Goal: Communication & Community: Connect with others

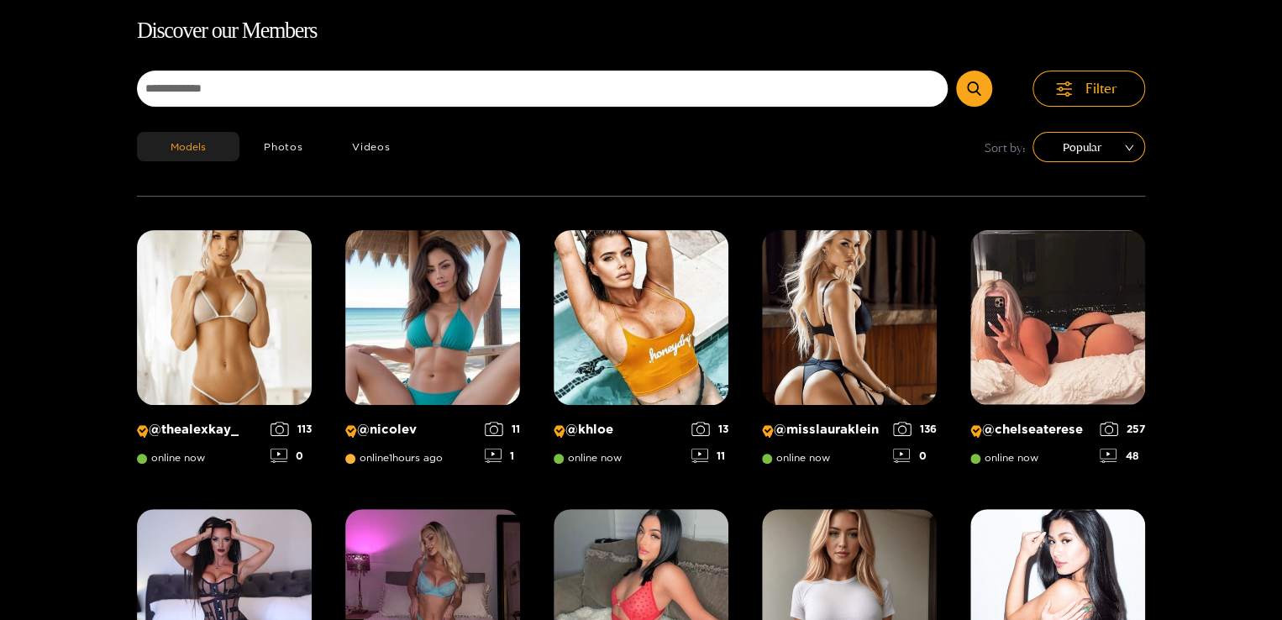
scroll to position [108, 0]
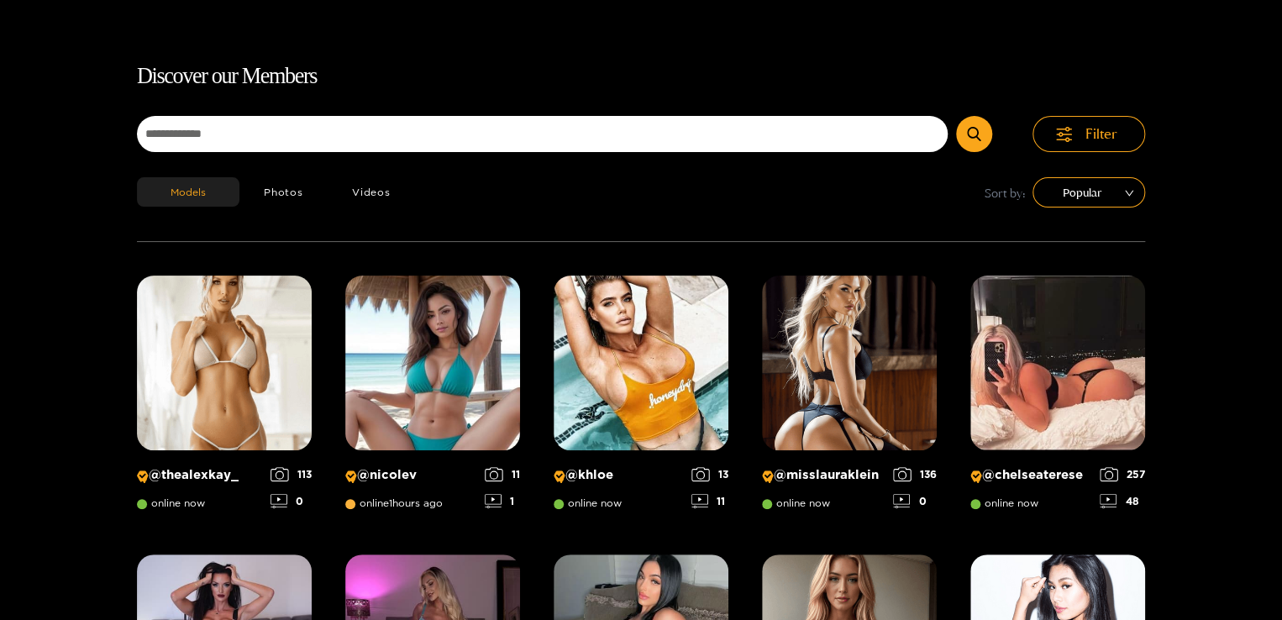
scroll to position [0, 0]
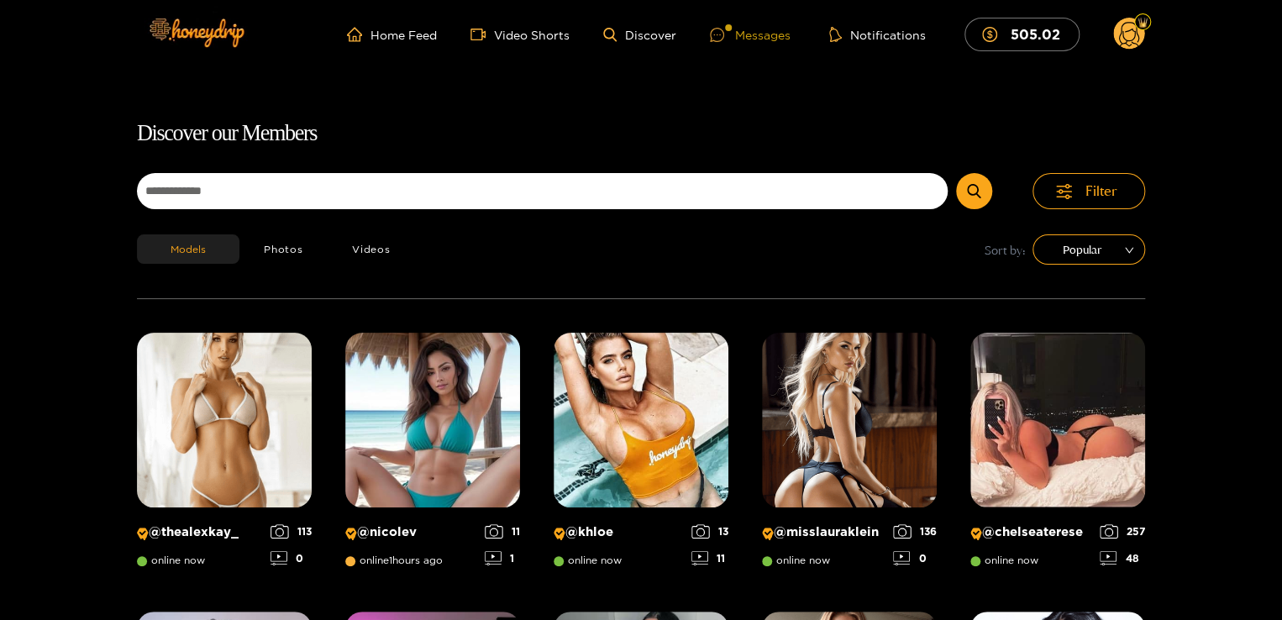
click at [749, 37] on div "Messages" at bounding box center [750, 34] width 81 height 19
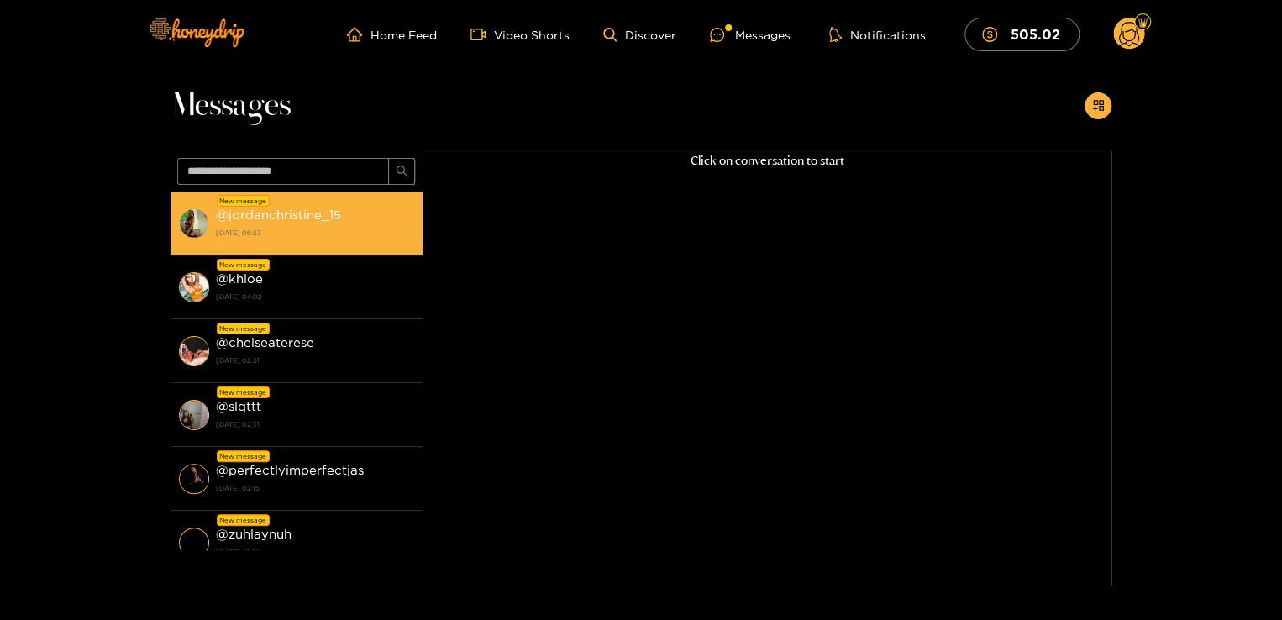
click at [364, 230] on strong "[DATE] 06:53" at bounding box center [315, 232] width 198 height 15
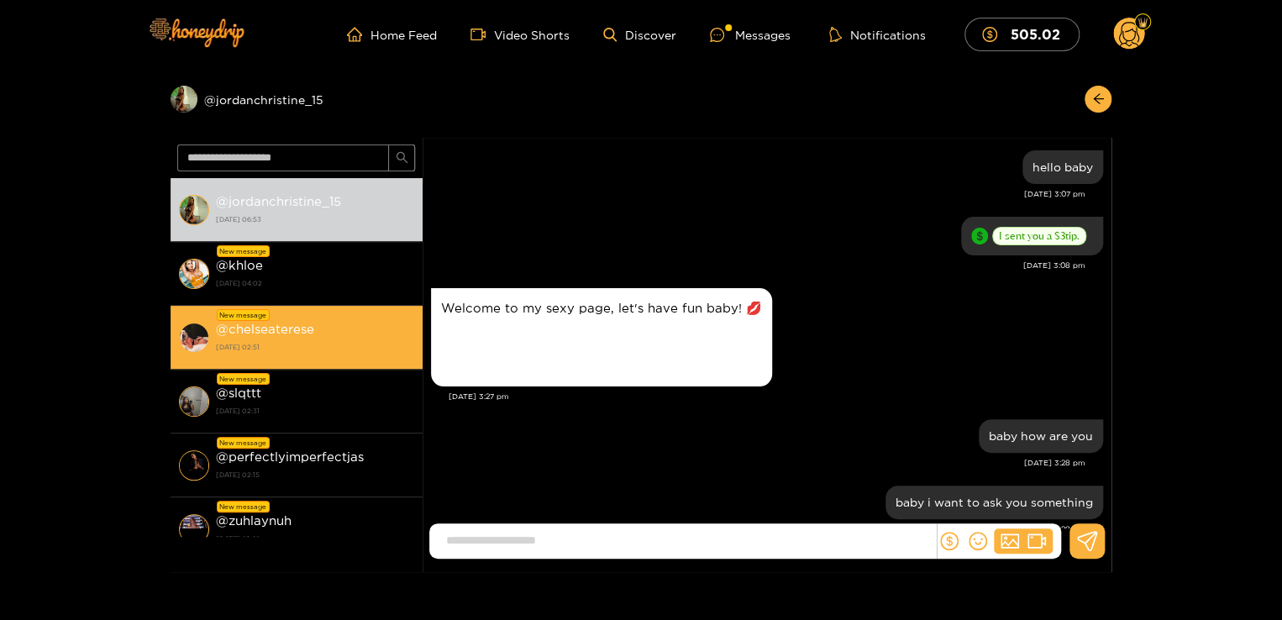
scroll to position [470, 0]
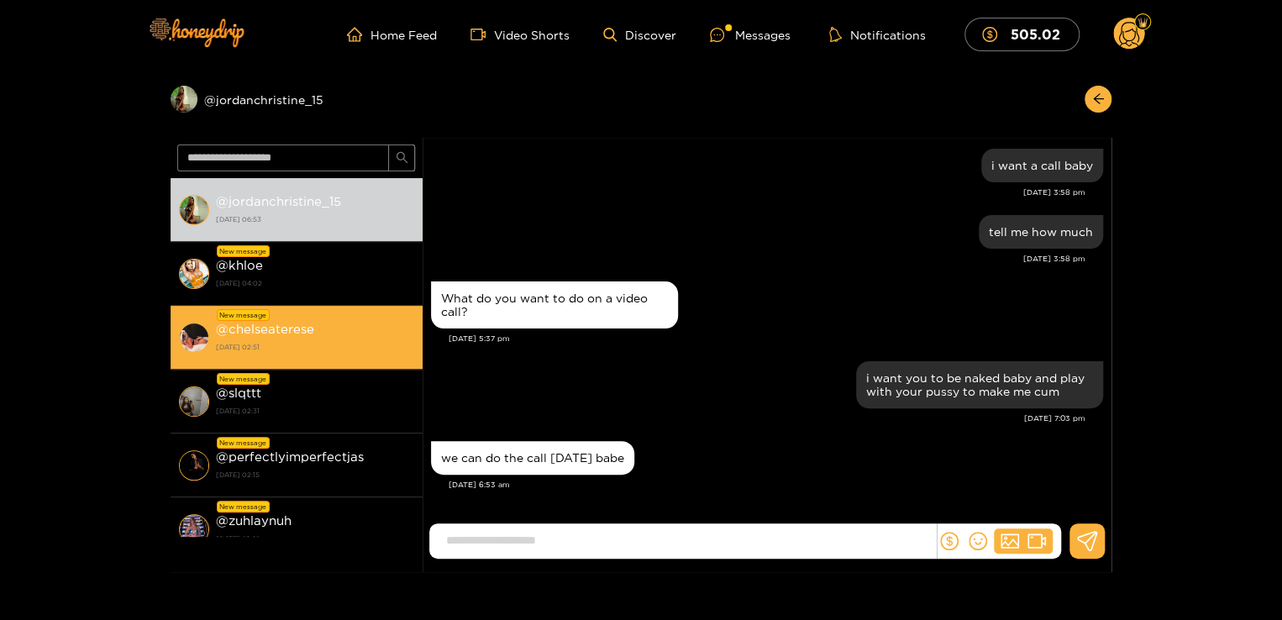
click at [323, 339] on strong "[DATE] 02:51" at bounding box center [315, 346] width 198 height 15
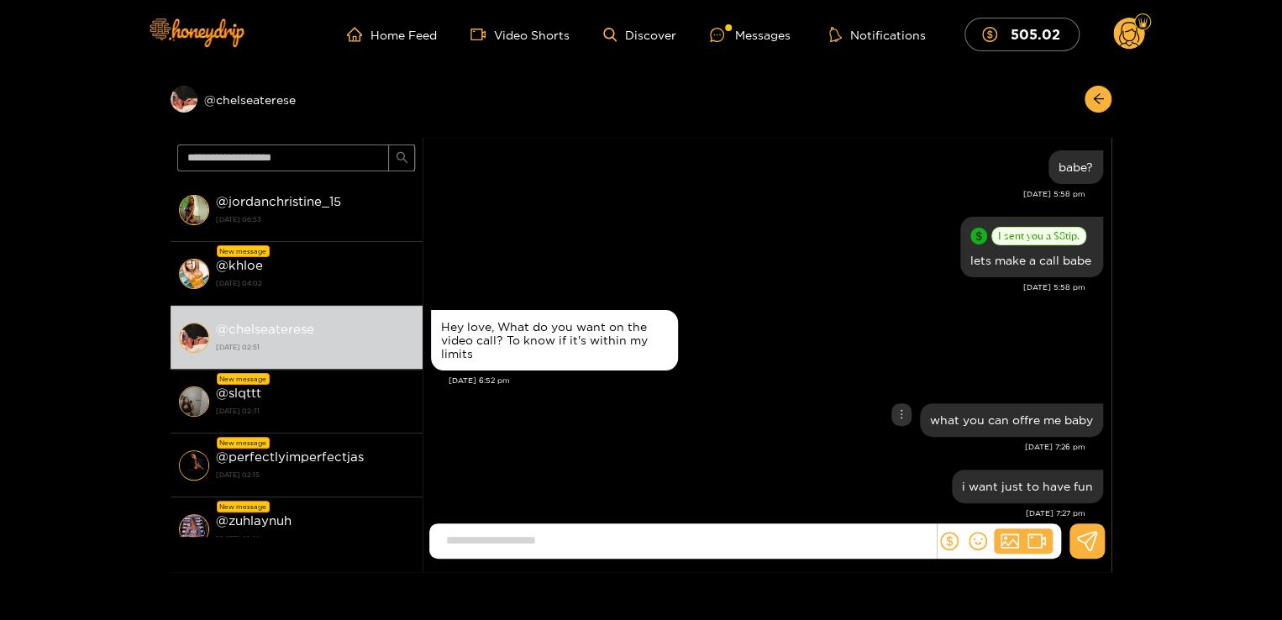
scroll to position [1875, 0]
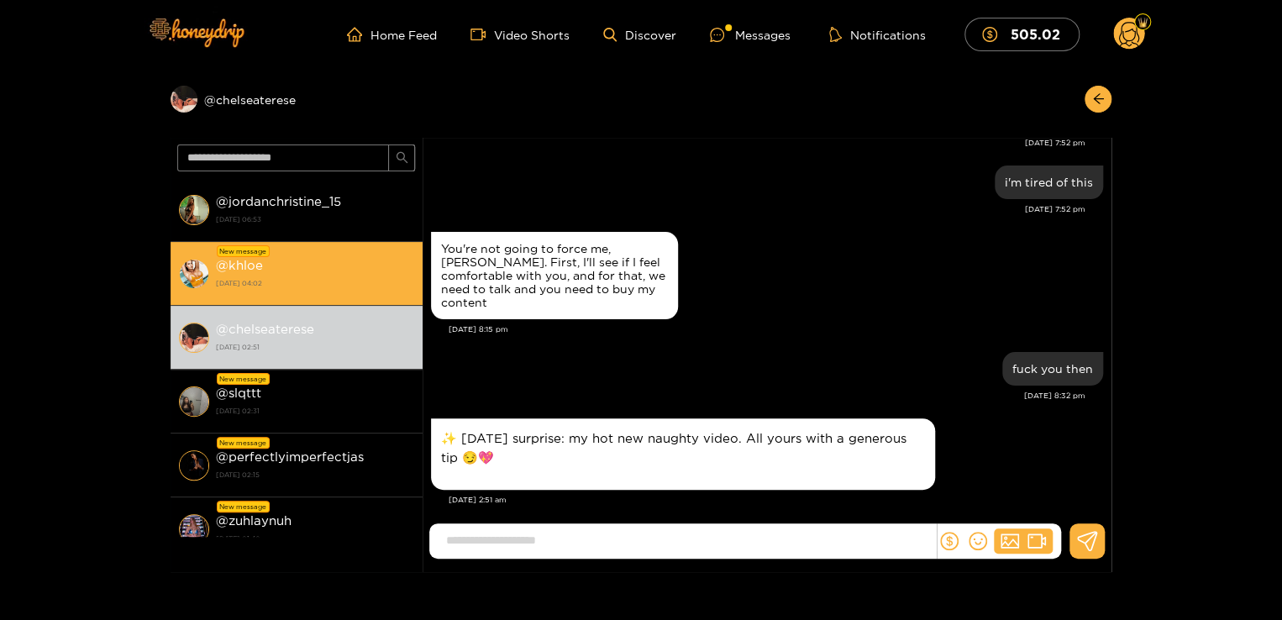
click at [302, 279] on strong "[DATE] 04:02" at bounding box center [315, 283] width 198 height 15
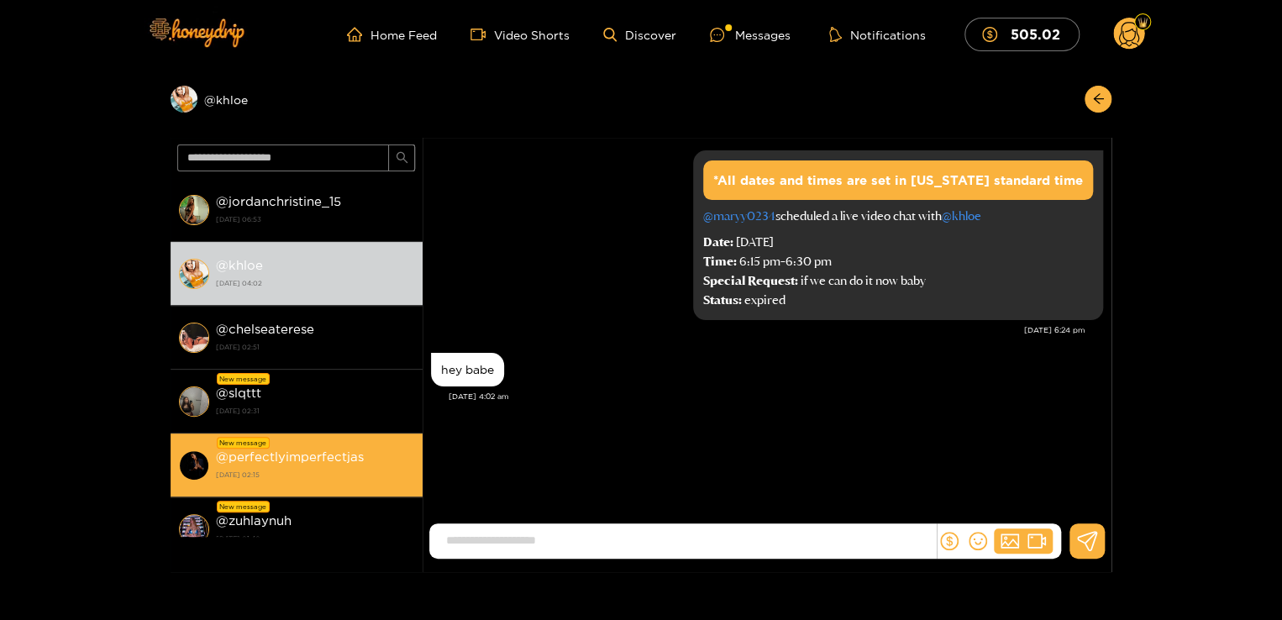
click at [360, 457] on strong "@ perfectlyimperfectjas" at bounding box center [290, 456] width 148 height 14
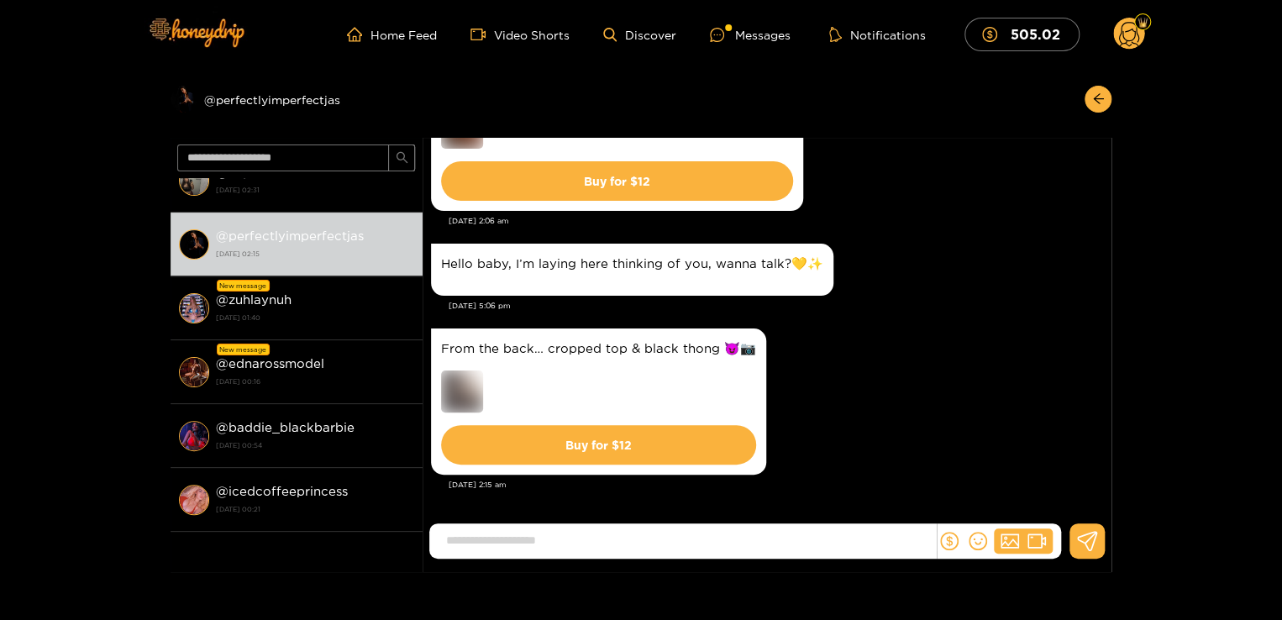
scroll to position [227, 0]
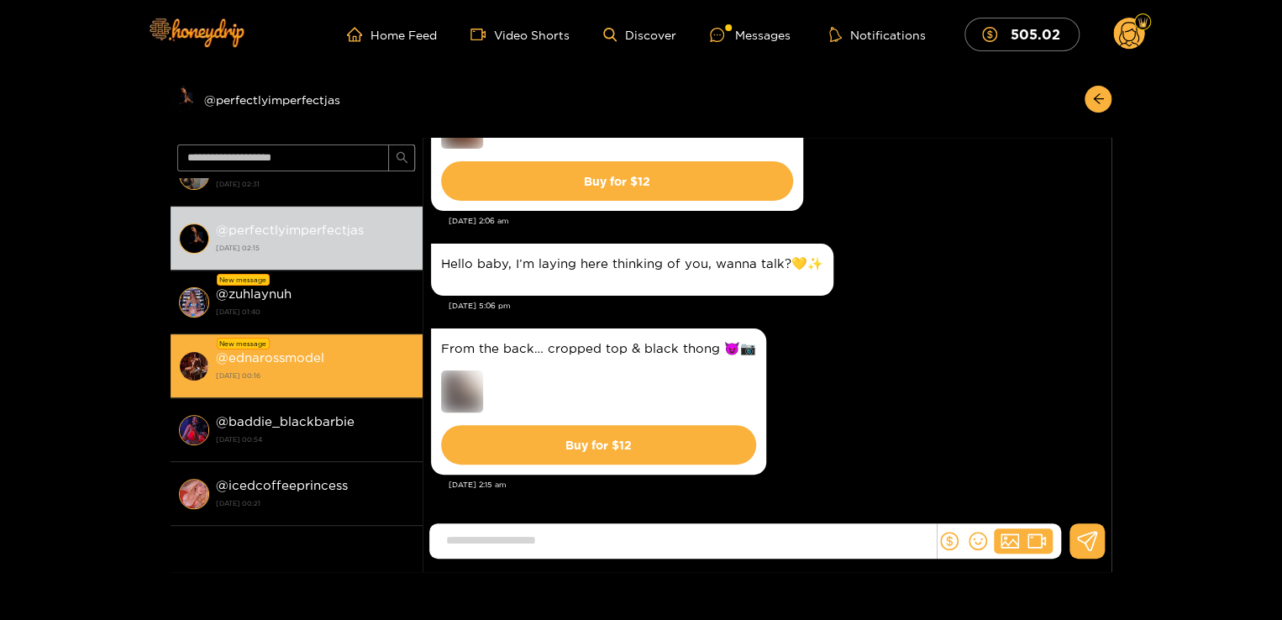
click at [348, 347] on div "@ ednarossmodel [DATE] 00:16" at bounding box center [315, 366] width 198 height 38
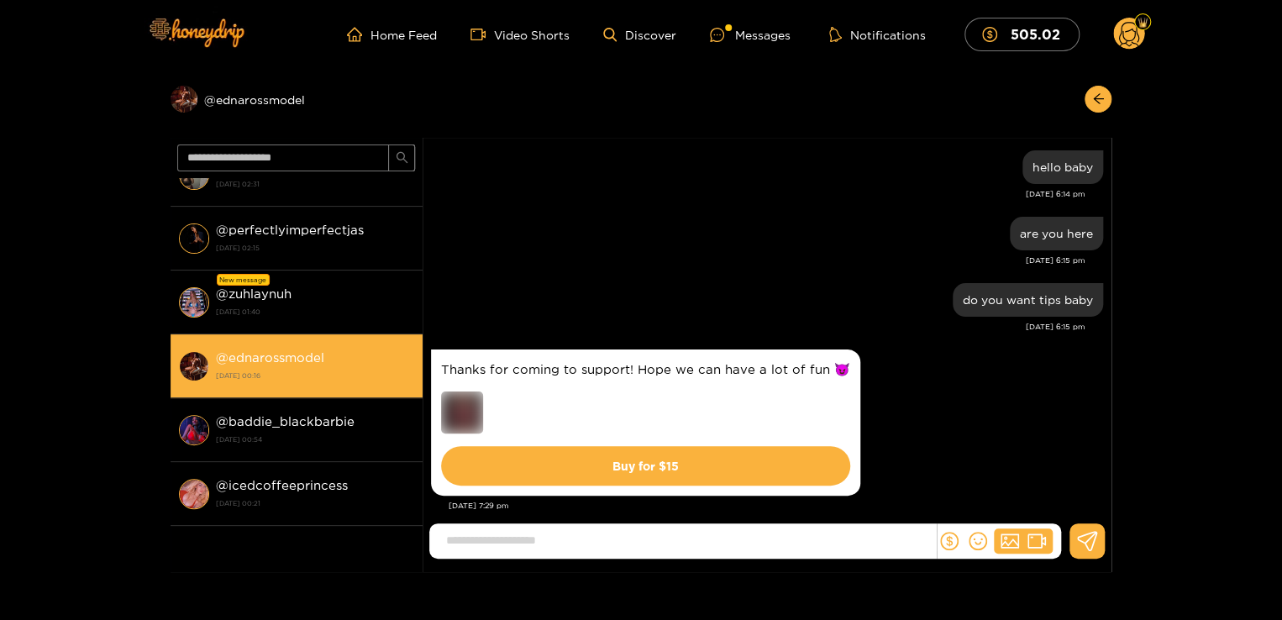
scroll to position [842, 0]
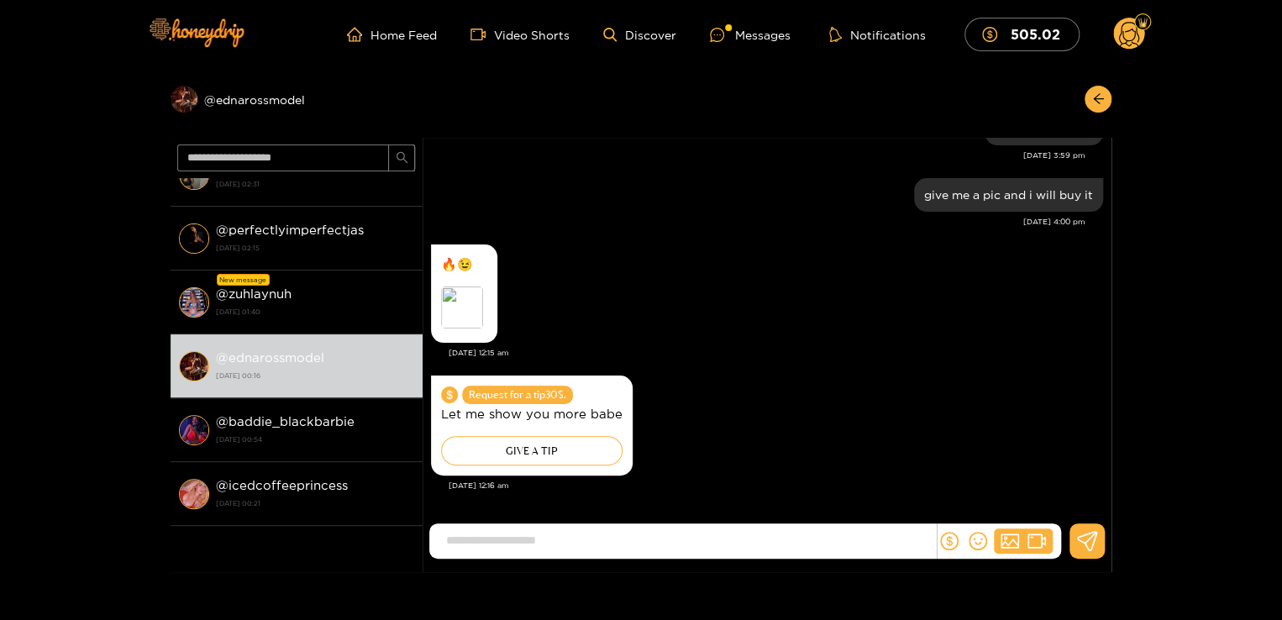
click at [568, 543] on input at bounding box center [687, 541] width 498 height 28
click at [790, 367] on div "🔥😉 Preview [DATE] 12:15 am" at bounding box center [767, 305] width 672 height 131
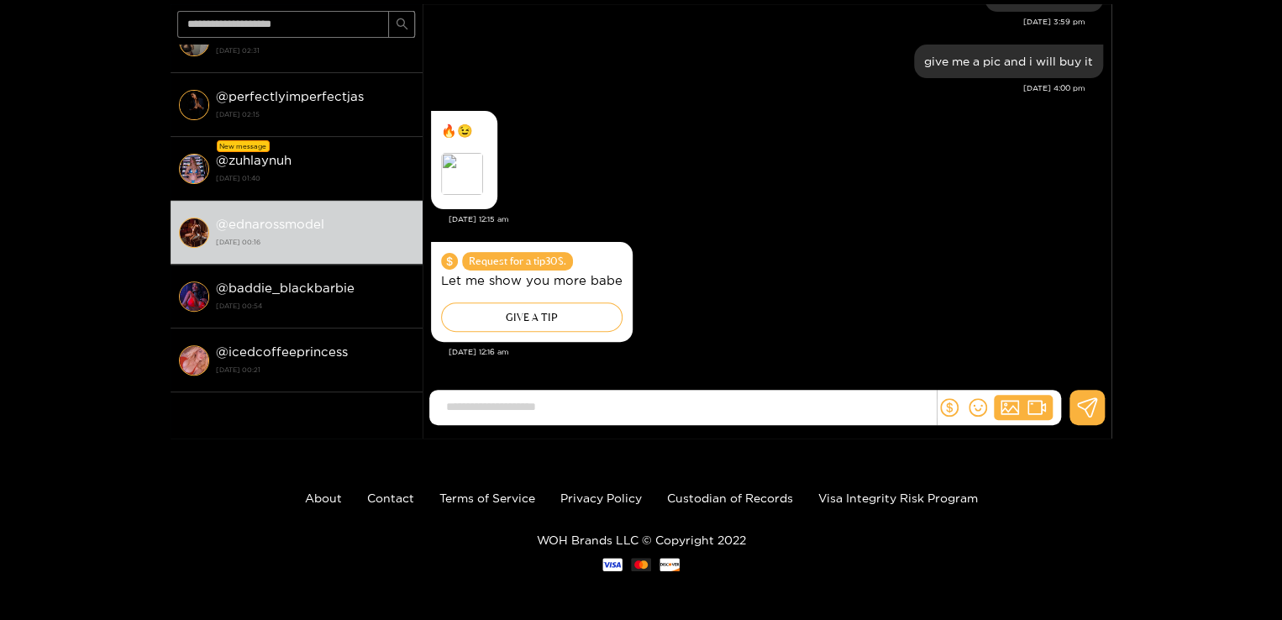
scroll to position [134, 0]
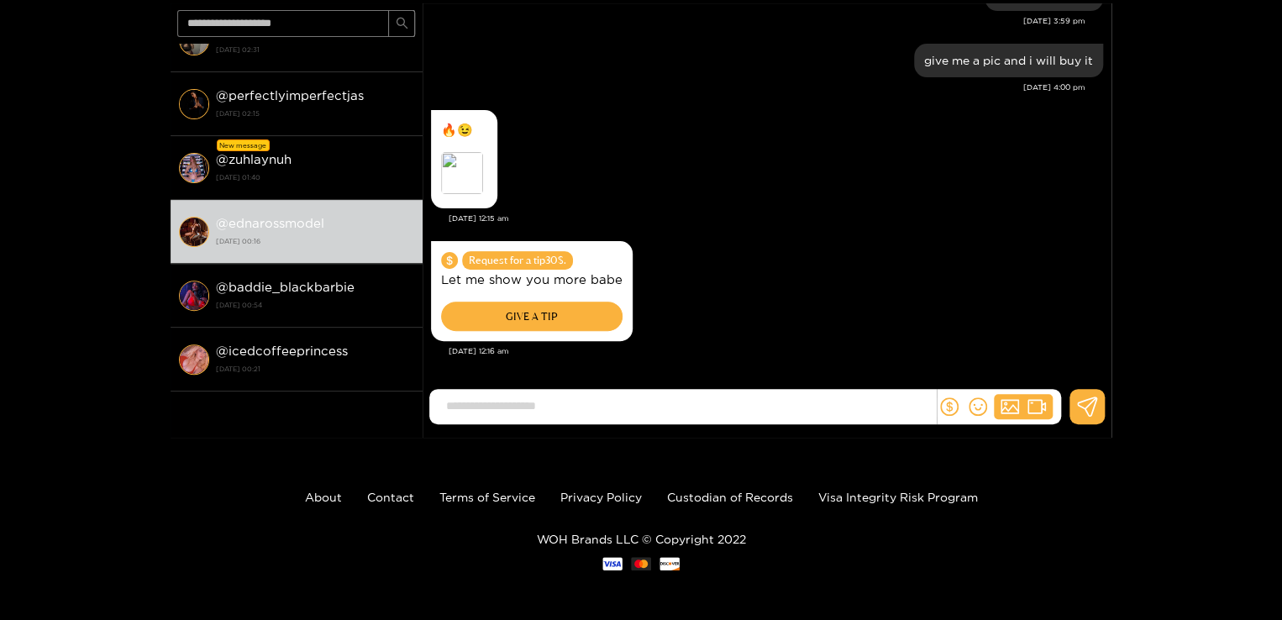
click at [594, 304] on div "GIVE A TIP" at bounding box center [531, 316] width 181 height 29
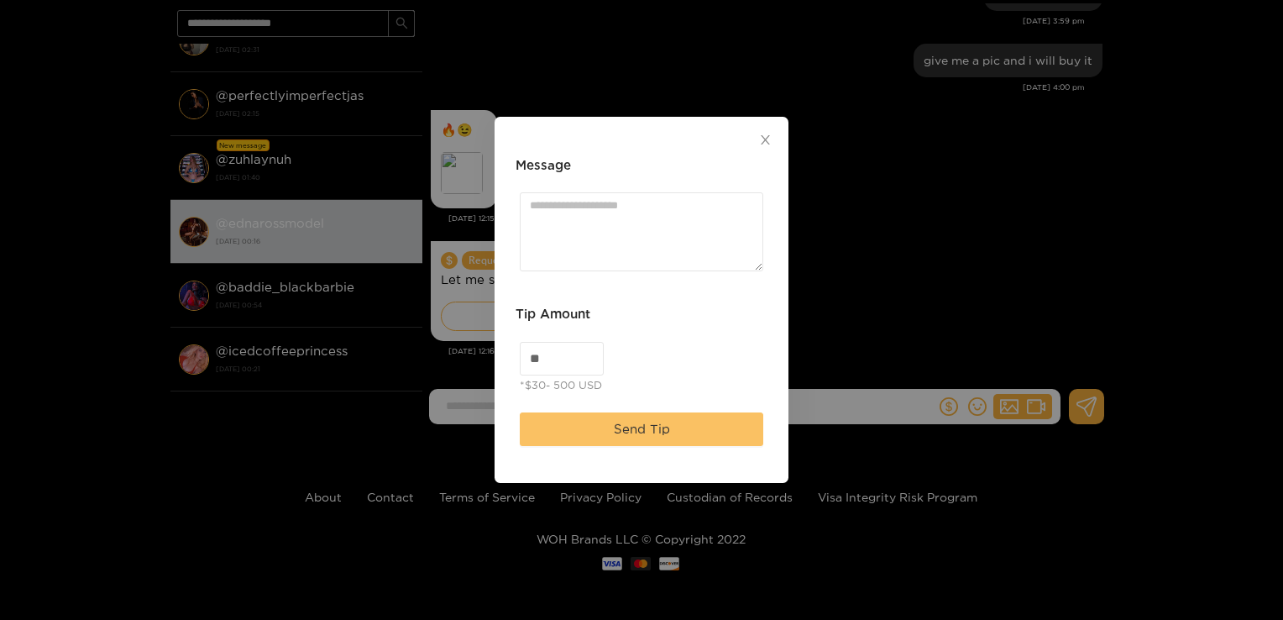
click at [629, 425] on span "Send Tip" at bounding box center [642, 429] width 56 height 20
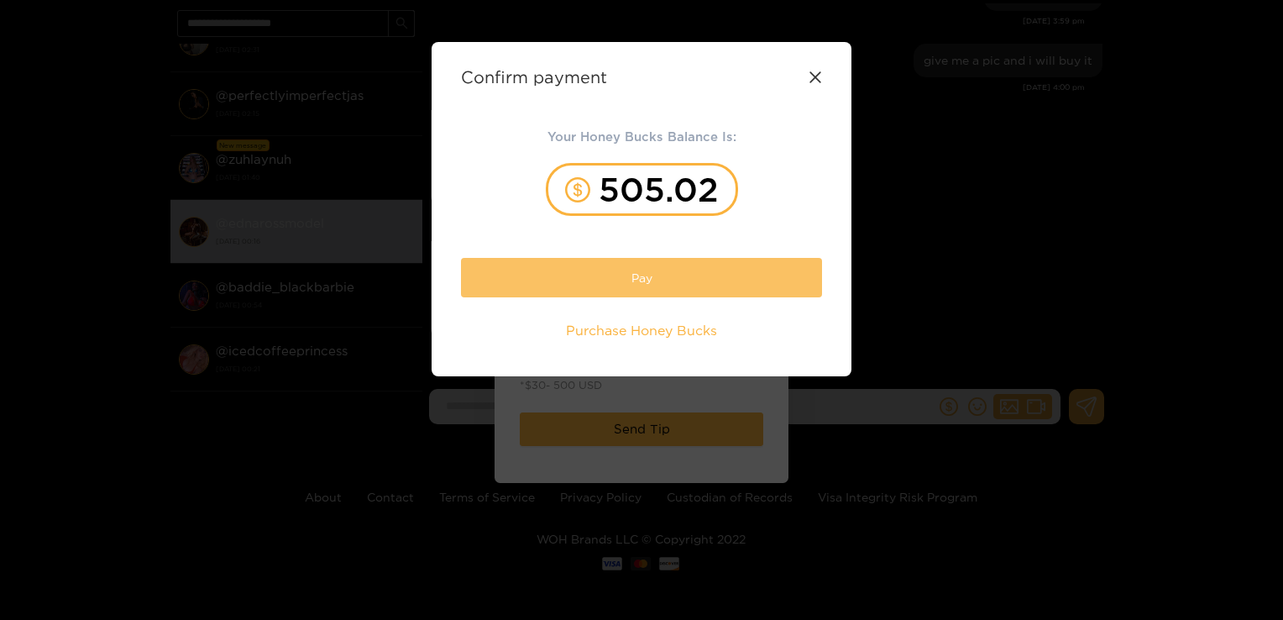
click at [702, 277] on button "Pay" at bounding box center [641, 277] width 361 height 39
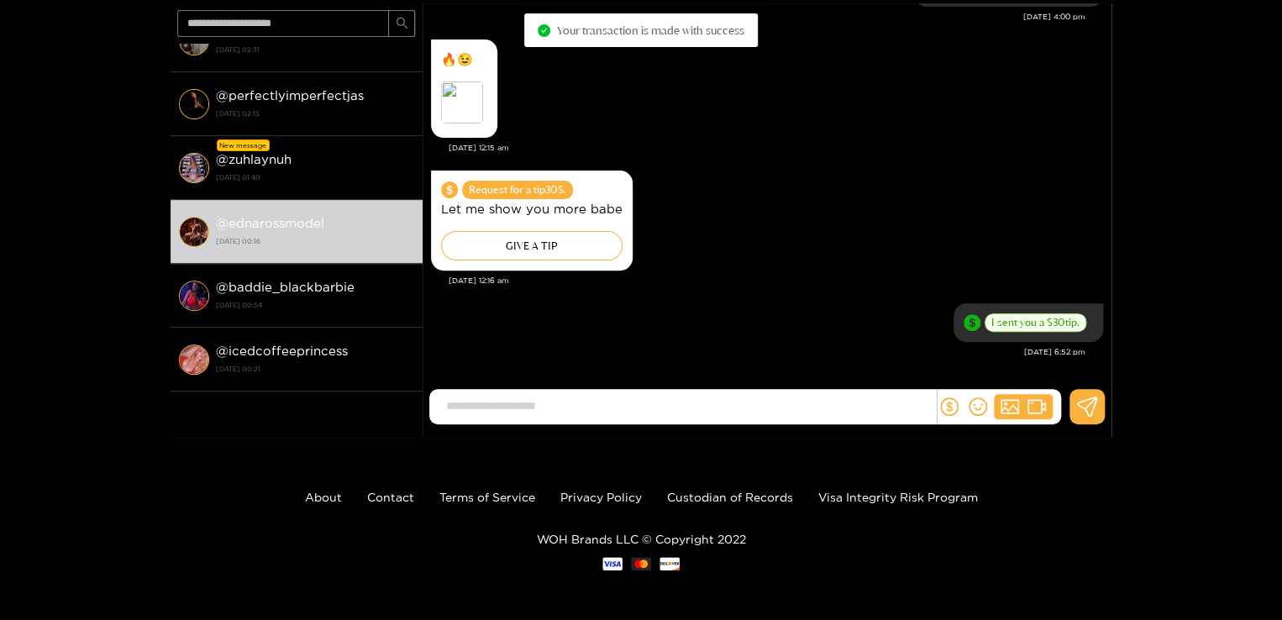
scroll to position [0, 0]
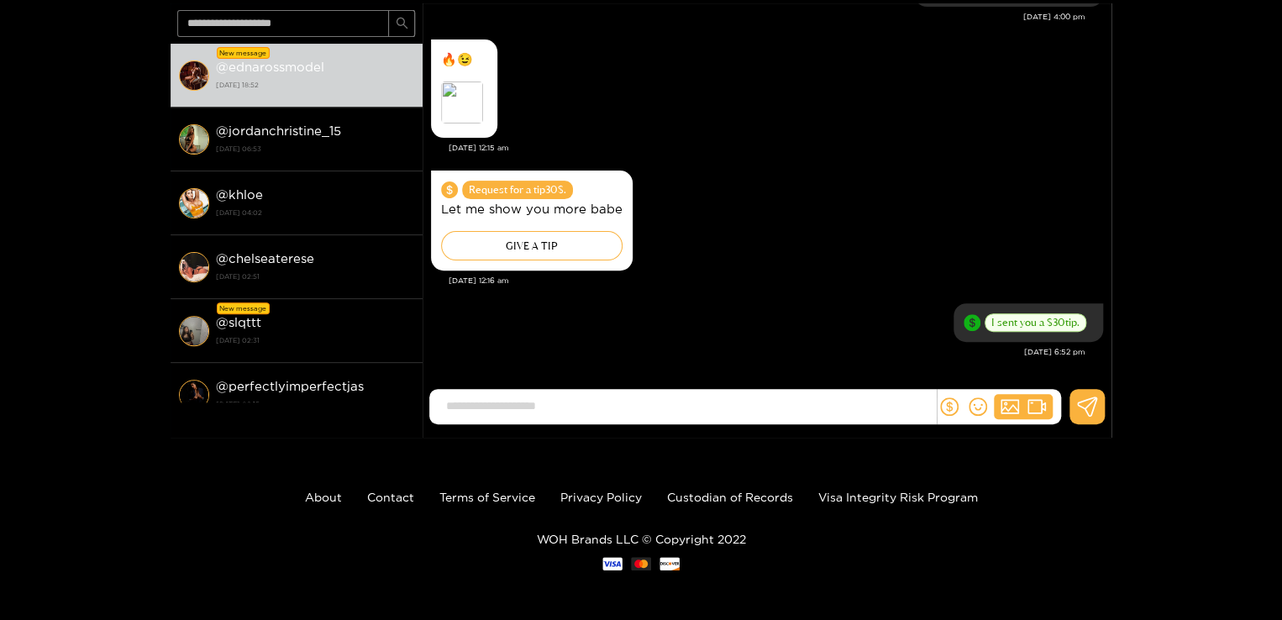
click at [578, 407] on input at bounding box center [687, 406] width 498 height 28
type input "**********"
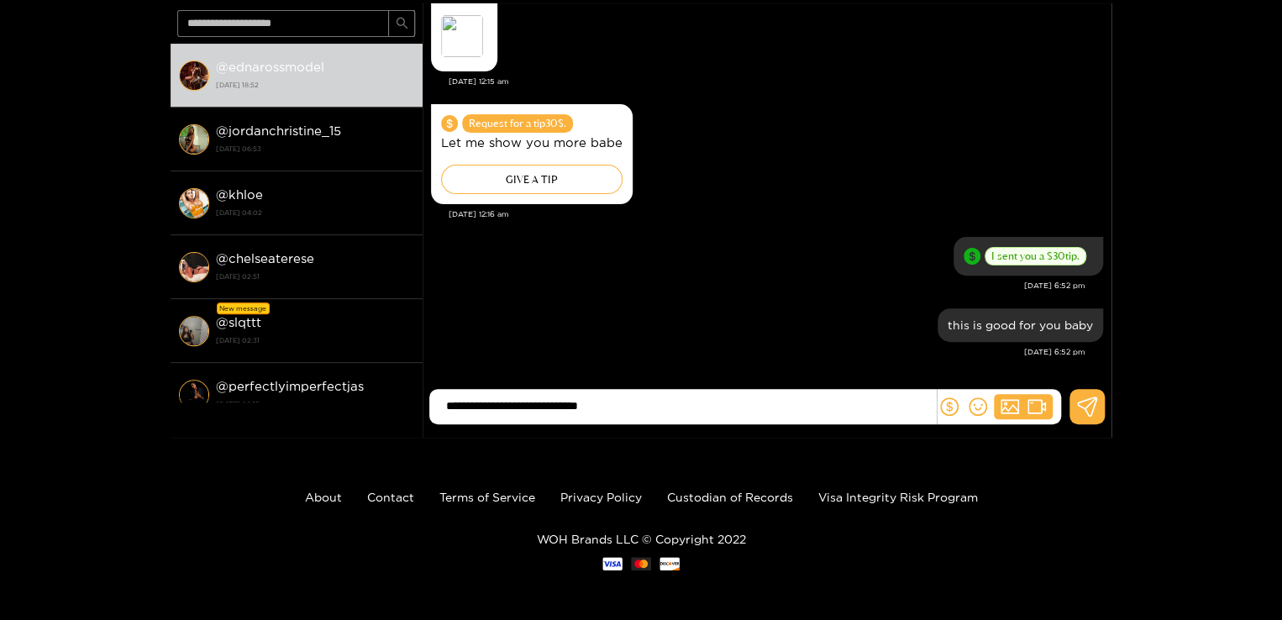
type input "**********"
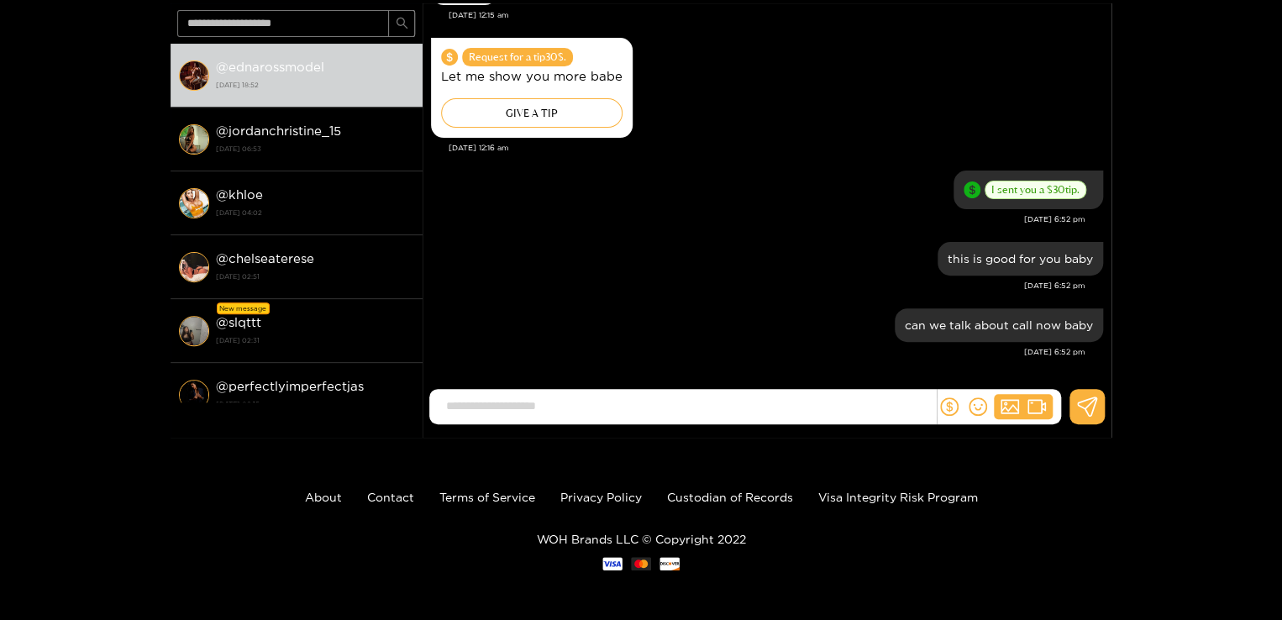
click at [683, 55] on div "Request for a tip 30 $. Let me show you more babe GIVE A TIP" at bounding box center [767, 88] width 672 height 108
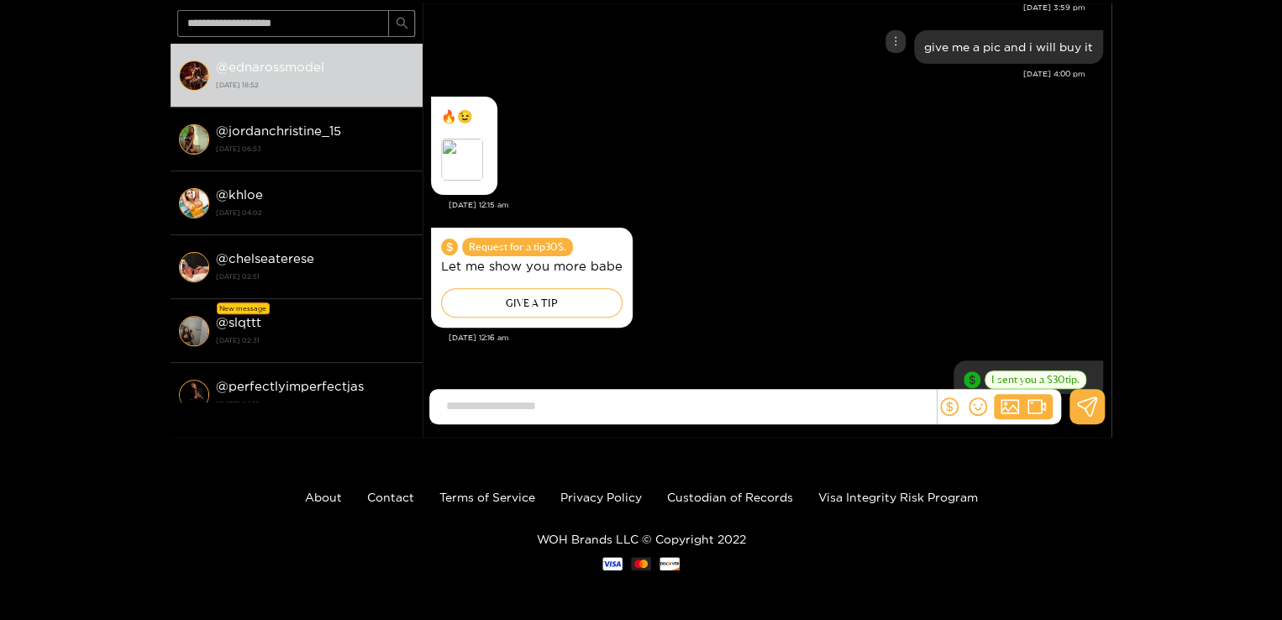
scroll to position [810, 0]
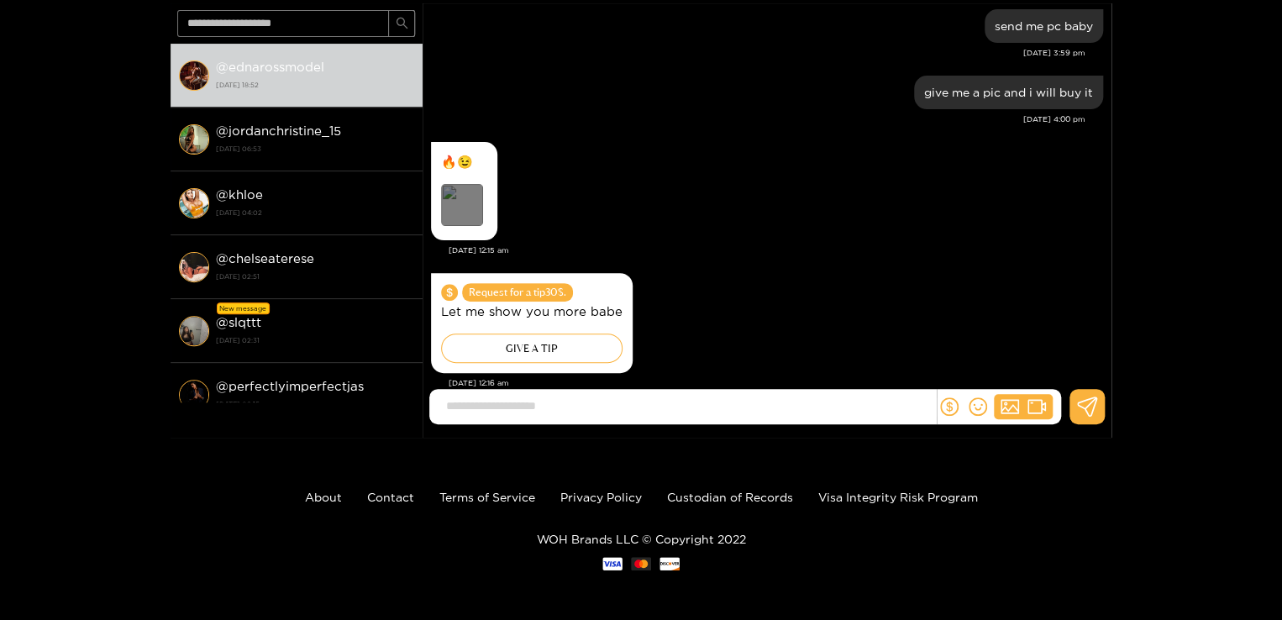
click at [470, 203] on div "Preview" at bounding box center [462, 205] width 42 height 42
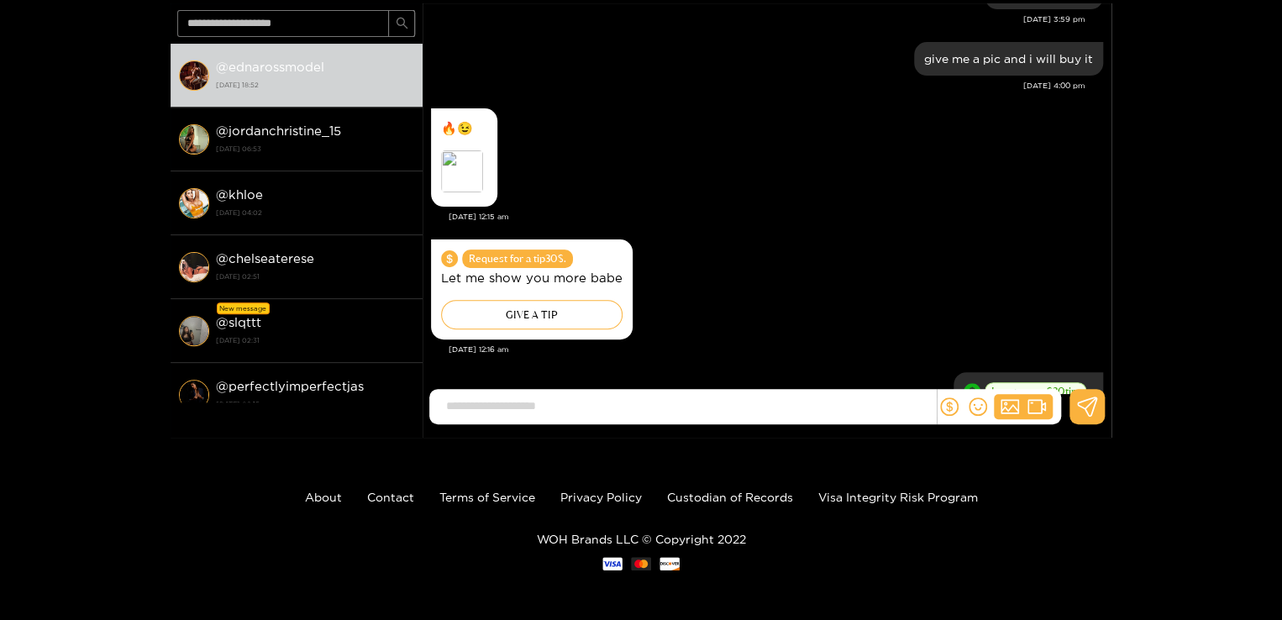
click at [805, 176] on div "🔥😉 Preview" at bounding box center [767, 157] width 672 height 107
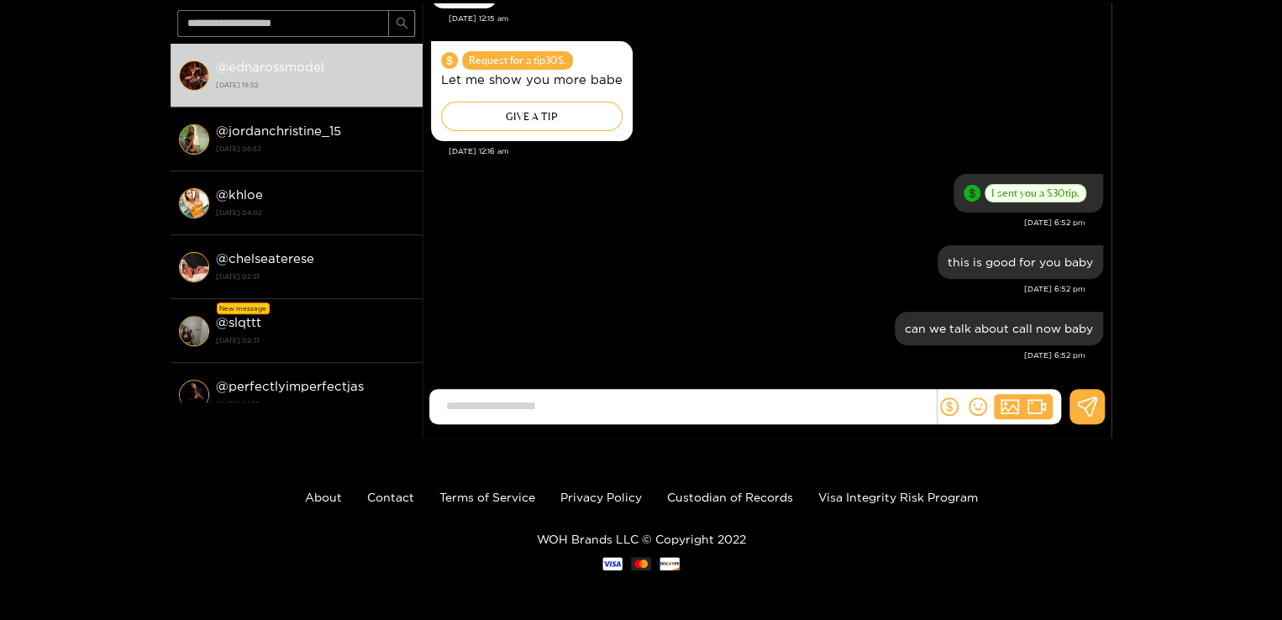
scroll to position [1045, 0]
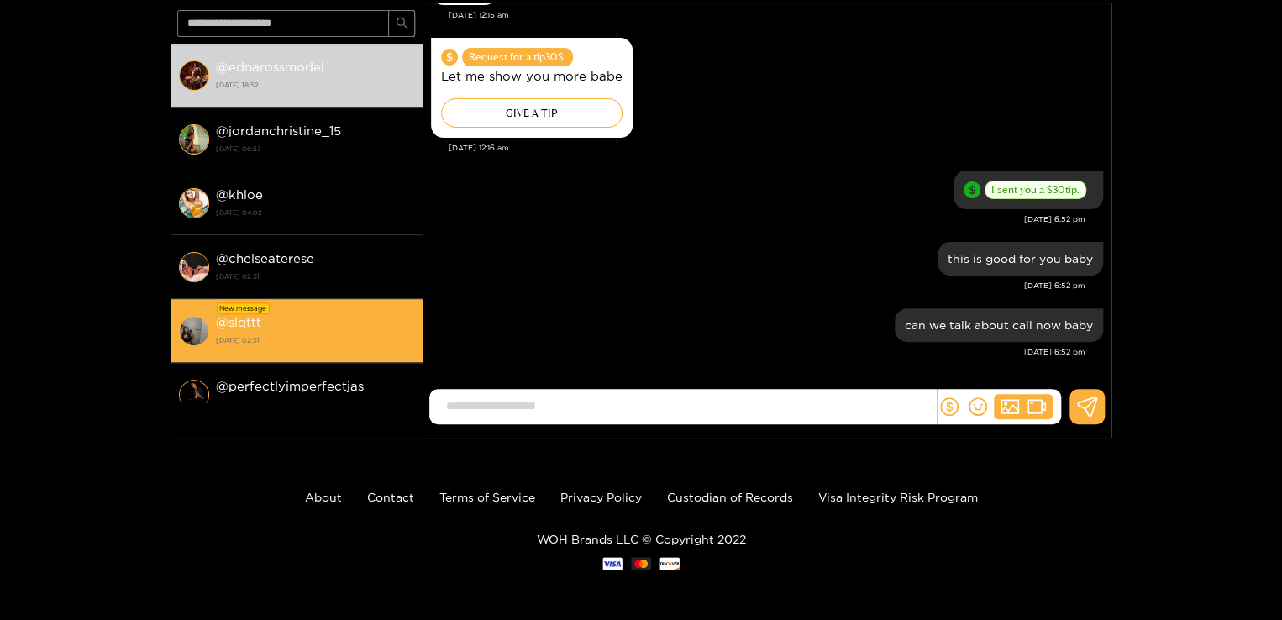
click at [259, 315] on strong "@ slqttt" at bounding box center [238, 322] width 45 height 14
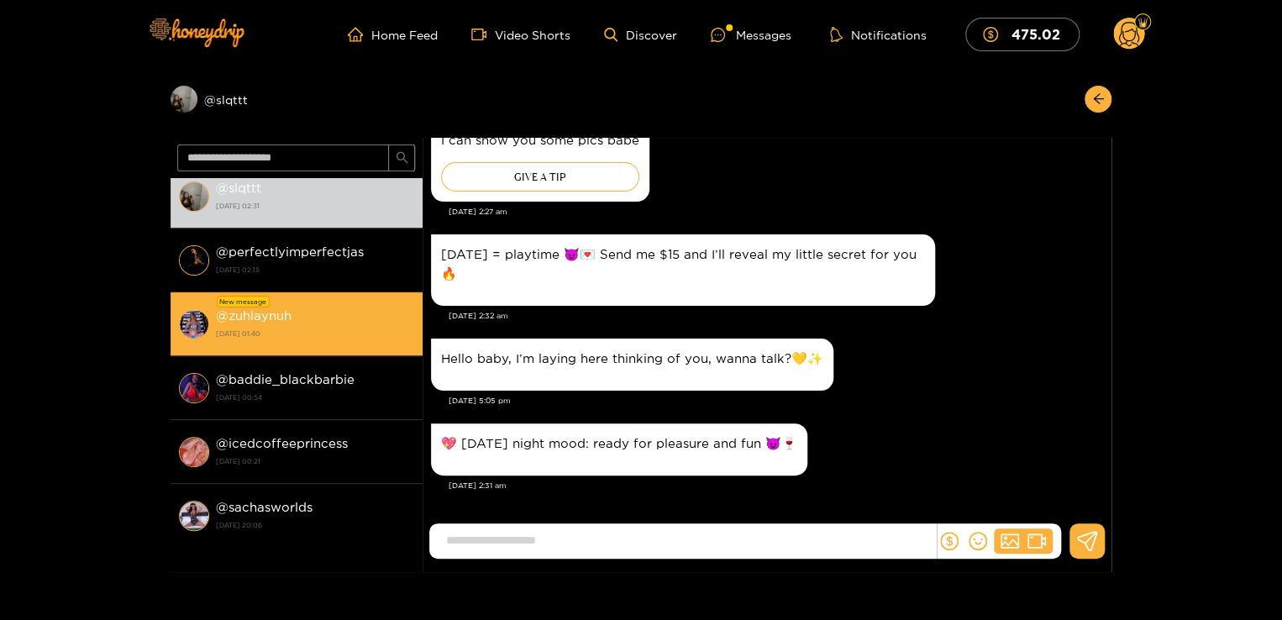
scroll to position [266, 0]
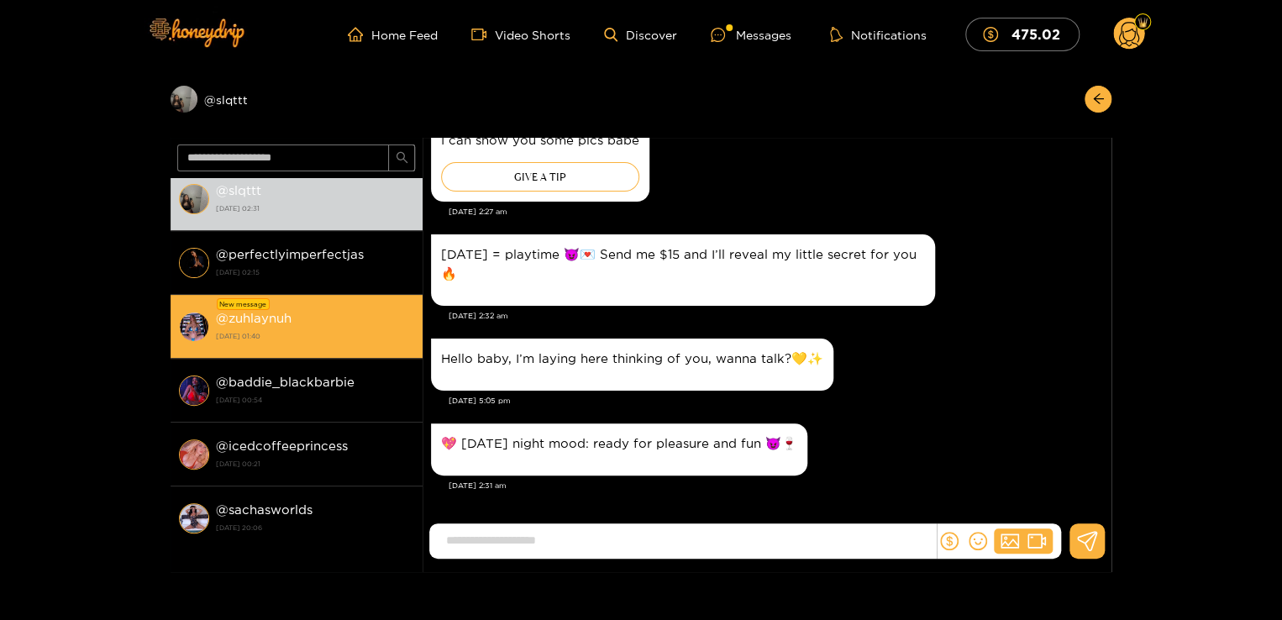
click at [291, 322] on strong "@ zuhlaynuh" at bounding box center [254, 318] width 76 height 14
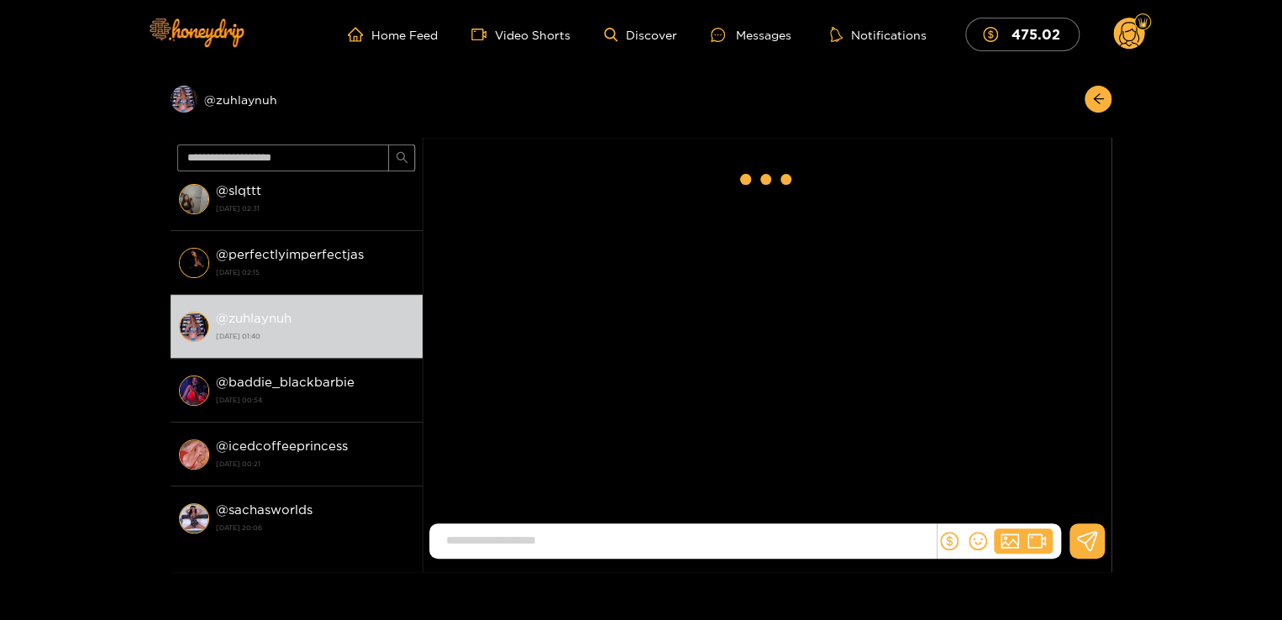
scroll to position [1996, 0]
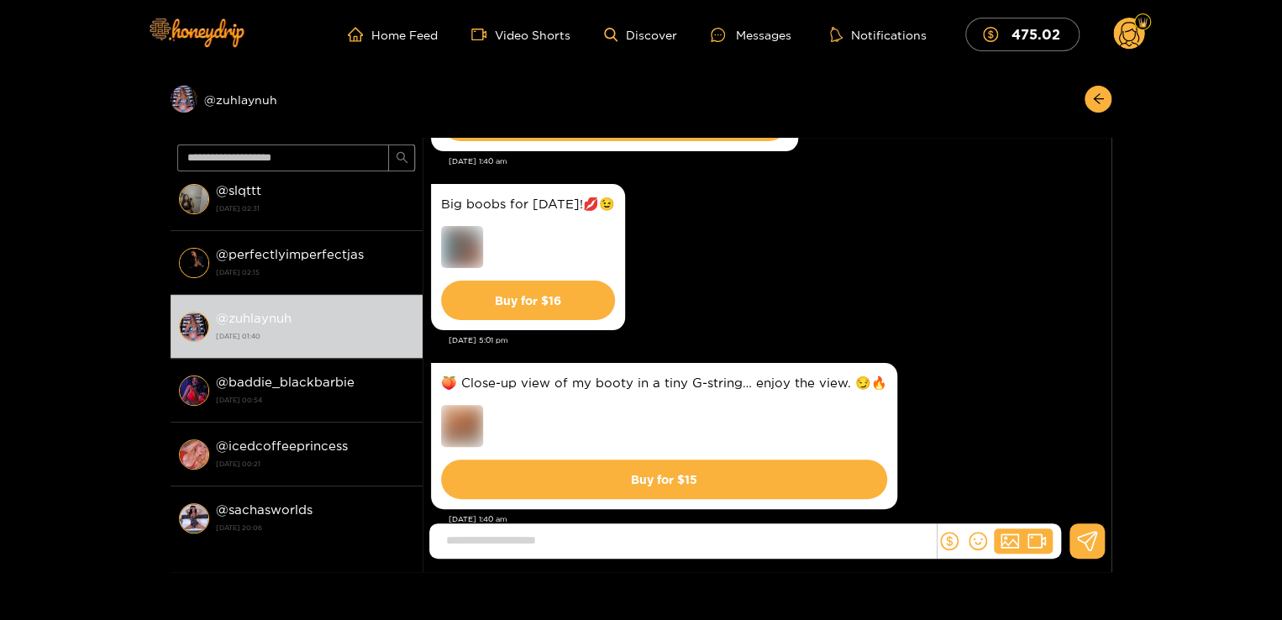
click at [698, 297] on div "Big boobs for [DATE]!💋😉 Buy for $ 16" at bounding box center [767, 257] width 672 height 155
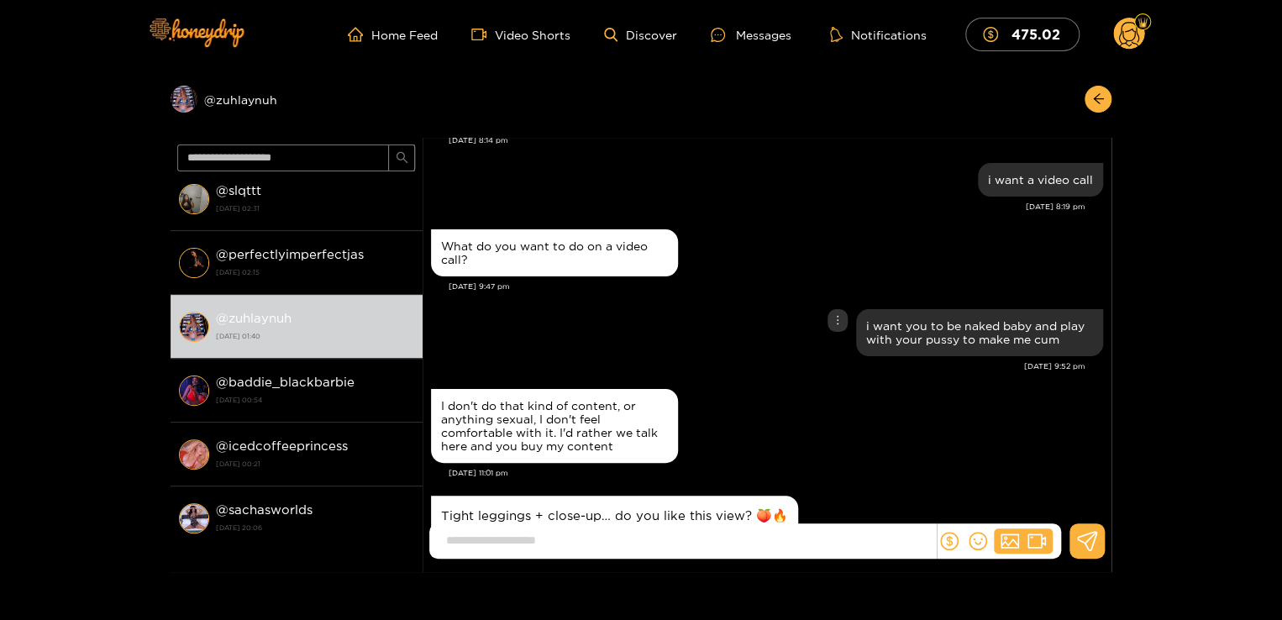
scroll to position [1458, 0]
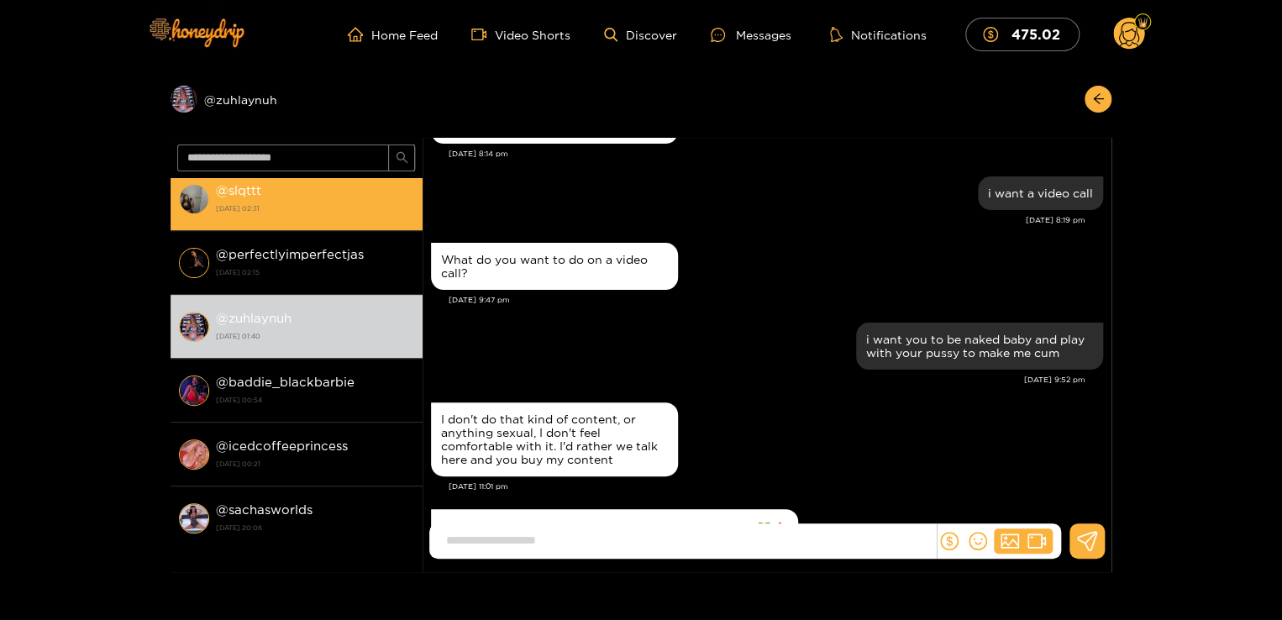
click at [358, 202] on strong "[DATE] 02:31" at bounding box center [315, 208] width 198 height 15
